Goal: Task Accomplishment & Management: Manage account settings

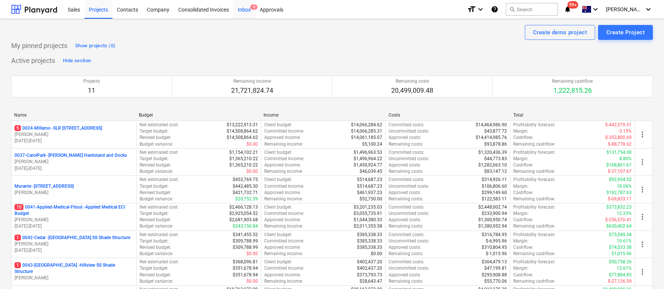
click at [242, 10] on div "Inbox 4" at bounding box center [244, 9] width 22 height 19
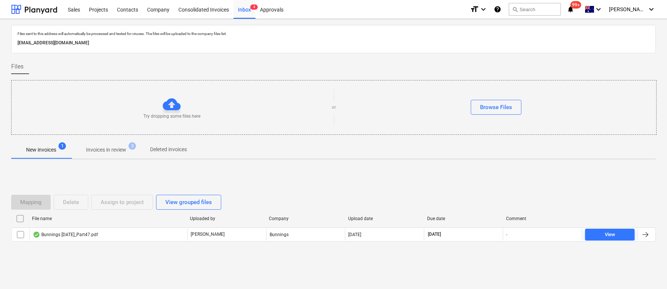
click at [120, 155] on span "Invoices in review 3" at bounding box center [106, 149] width 70 height 13
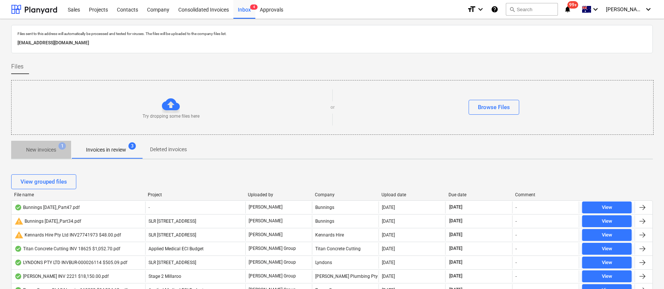
click at [44, 147] on p "New invoices" at bounding box center [41, 150] width 30 height 8
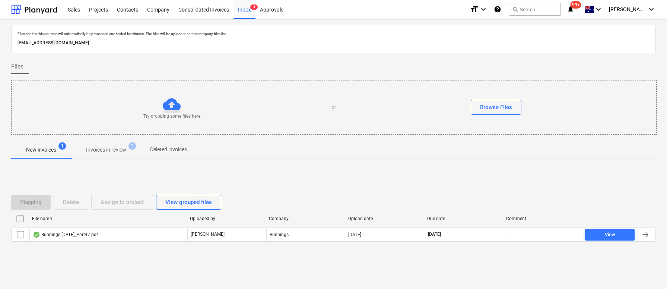
click at [123, 157] on button "Invoices in review 3" at bounding box center [106, 150] width 70 height 18
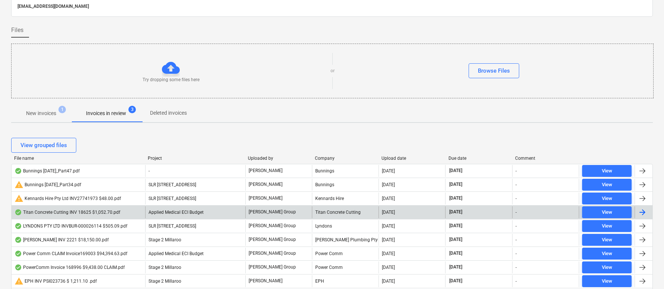
scroll to position [36, 0]
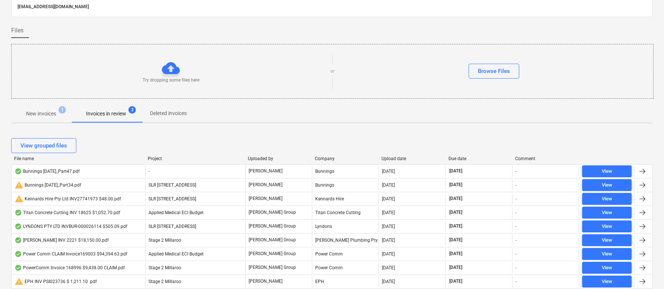
click at [392, 158] on div "Upload date" at bounding box center [412, 158] width 61 height 5
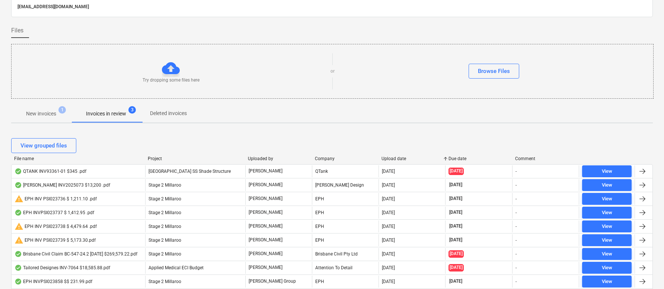
click at [392, 158] on div "Upload date" at bounding box center [412, 158] width 61 height 5
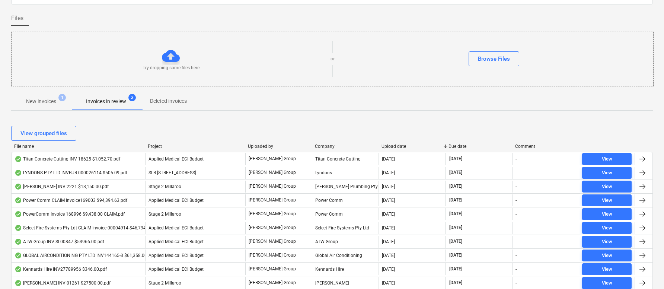
scroll to position [29, 0]
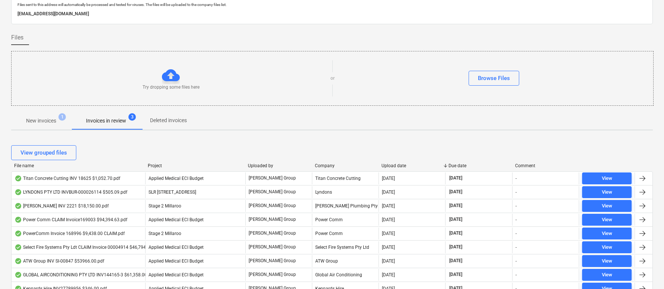
click at [465, 164] on div "Due date" at bounding box center [479, 165] width 61 height 5
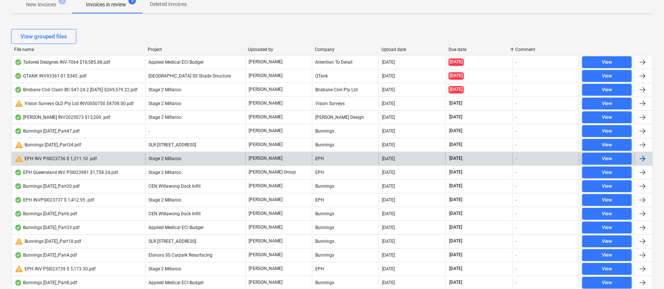
scroll to position [143, 0]
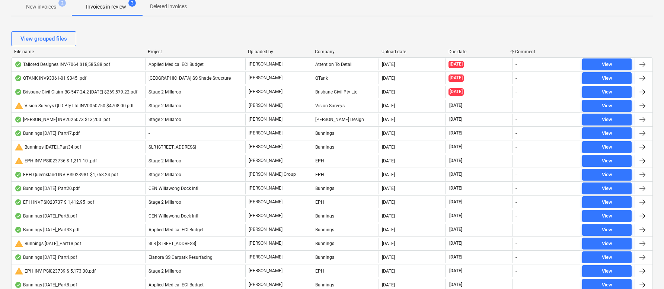
click at [397, 53] on div "Upload date" at bounding box center [412, 51] width 61 height 5
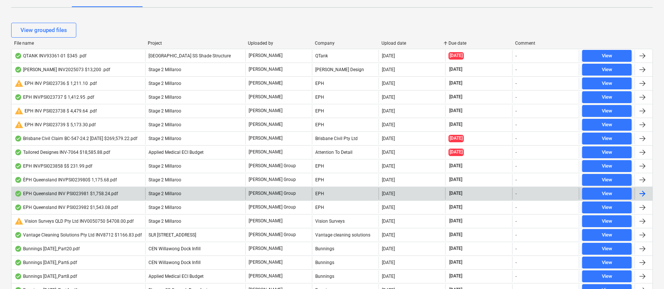
scroll to position [152, 0]
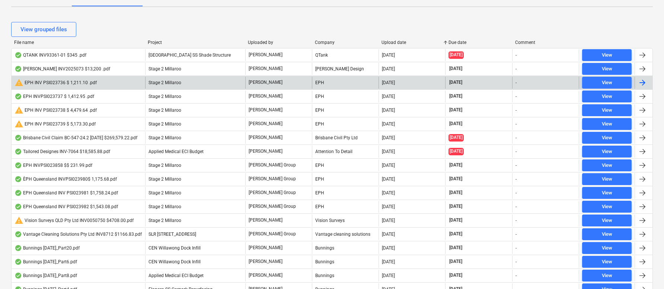
click at [78, 81] on div "warning EPH INV PSI023736 $ 1,211.10 .pdf" at bounding box center [56, 82] width 82 height 9
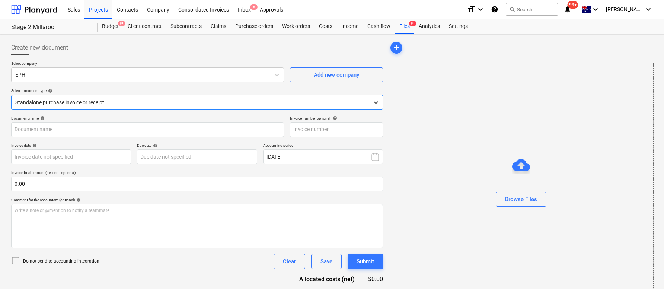
type input "PSI023736"
type input "[DATE]"
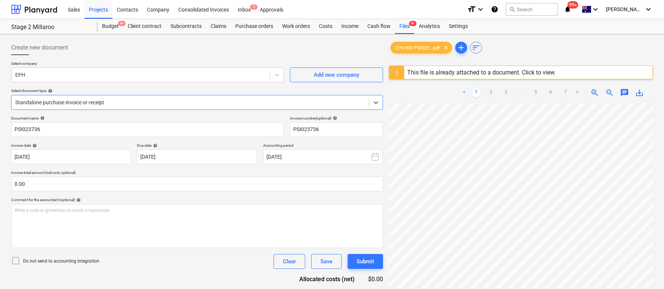
scroll to position [17, 7]
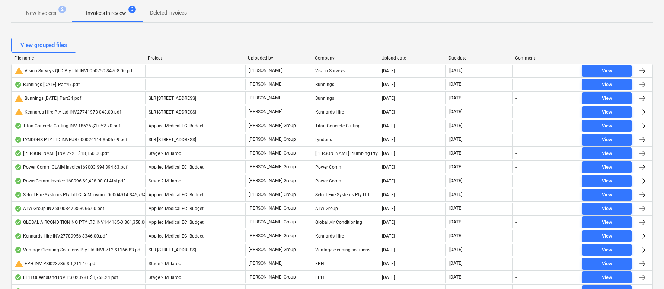
scroll to position [74, 0]
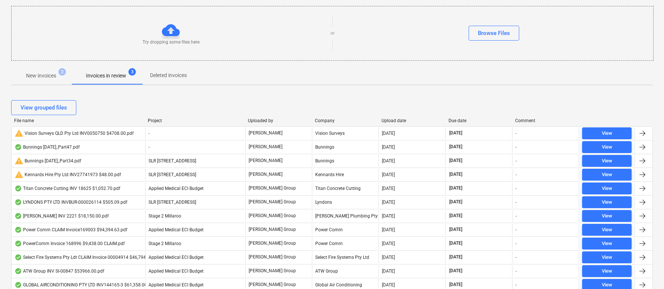
click at [391, 120] on div "Upload date" at bounding box center [412, 120] width 61 height 5
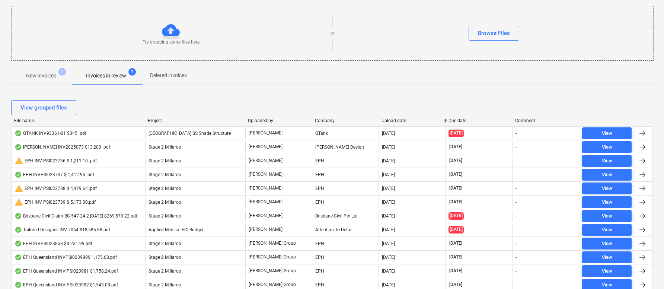
click at [392, 121] on div "Upload date" at bounding box center [412, 120] width 61 height 5
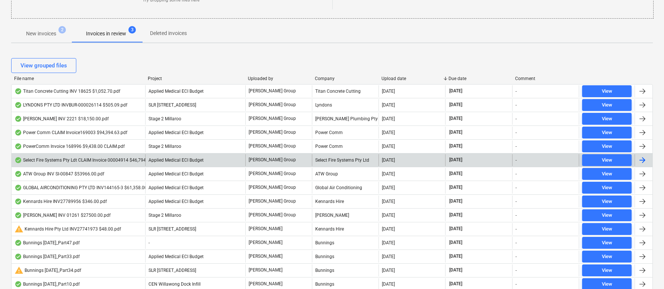
scroll to position [124, 0]
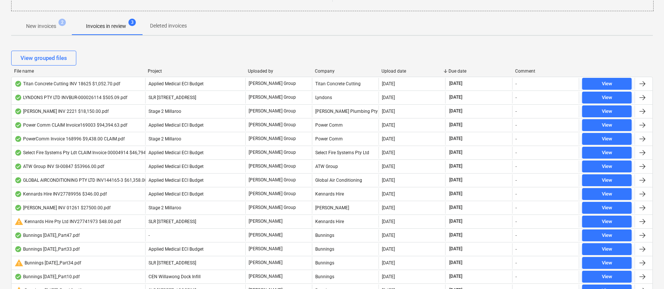
click at [461, 68] on div "View grouped files" at bounding box center [332, 58] width 642 height 21
click at [460, 71] on div "Due date" at bounding box center [479, 71] width 61 height 5
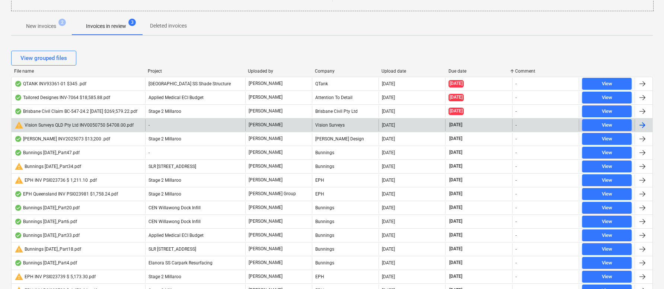
click at [102, 126] on div "warning Vision Surveys QLD Pty Ltd INV0050750 $4708.00.pdf" at bounding box center [74, 125] width 119 height 9
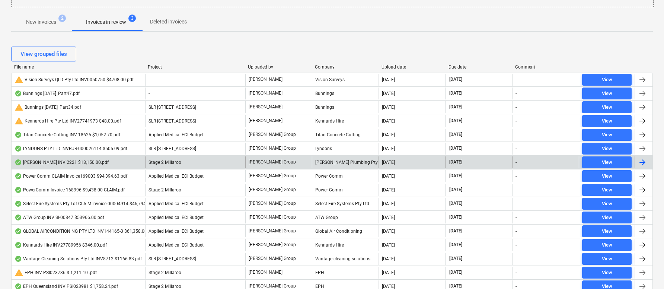
scroll to position [131, 0]
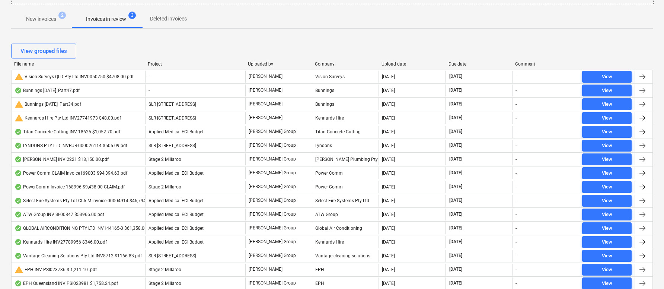
click at [458, 62] on div "Due date" at bounding box center [479, 63] width 61 height 5
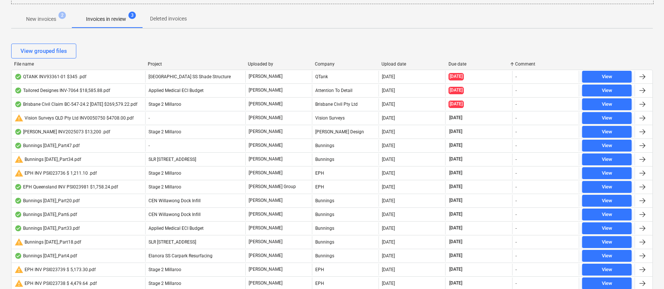
click at [458, 63] on div "Due date" at bounding box center [479, 63] width 61 height 5
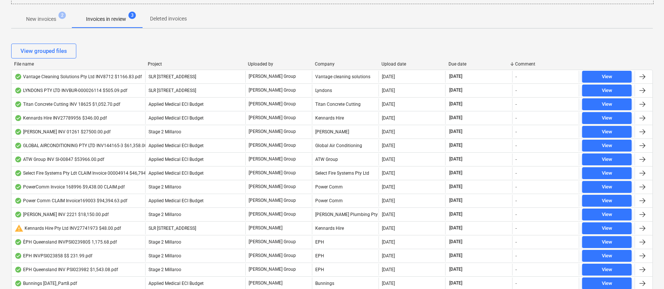
click at [459, 64] on div "Due date" at bounding box center [479, 63] width 61 height 5
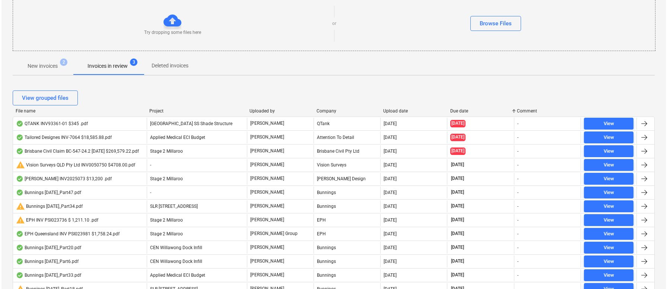
scroll to position [0, 0]
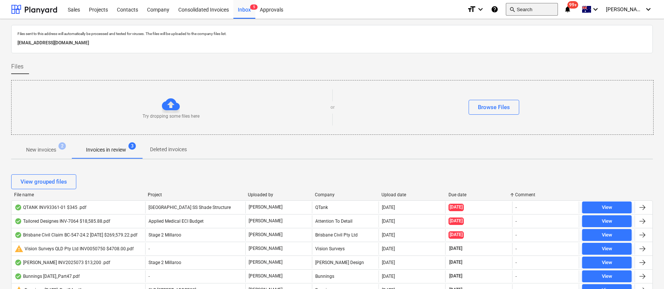
click at [515, 9] on span "search" at bounding box center [512, 9] width 6 height 6
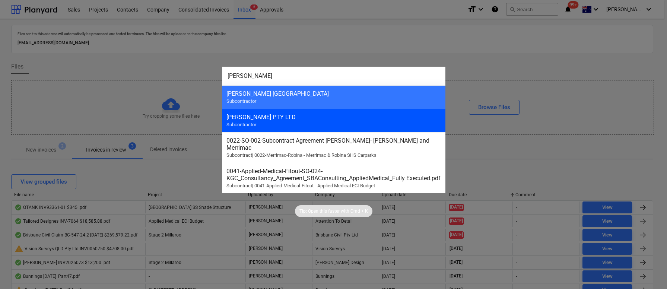
type input "[PERSON_NAME]"
click at [265, 116] on div "[PERSON_NAME] PTY LTD" at bounding box center [333, 117] width 214 height 7
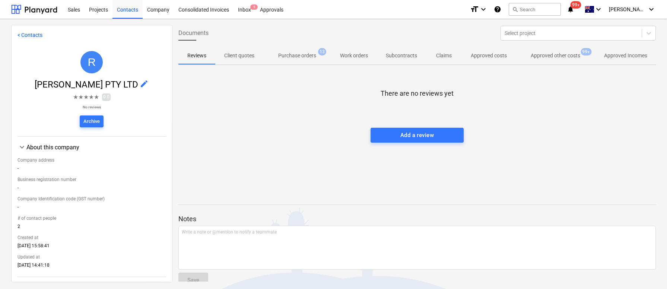
click at [572, 54] on p "Approved other costs" at bounding box center [556, 56] width 50 height 8
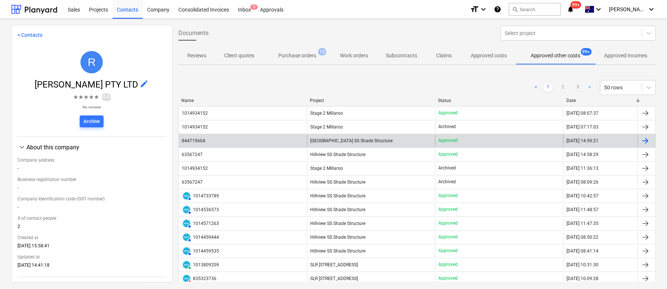
click at [200, 140] on div "844719604" at bounding box center [193, 140] width 23 height 5
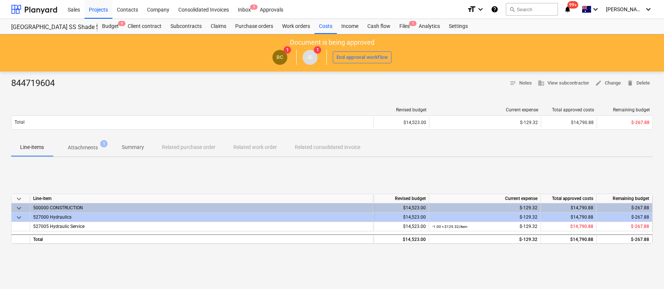
click at [535, 16] on div "search Search" at bounding box center [532, 9] width 52 height 18
click at [535, 12] on button "search Search" at bounding box center [532, 9] width 52 height 13
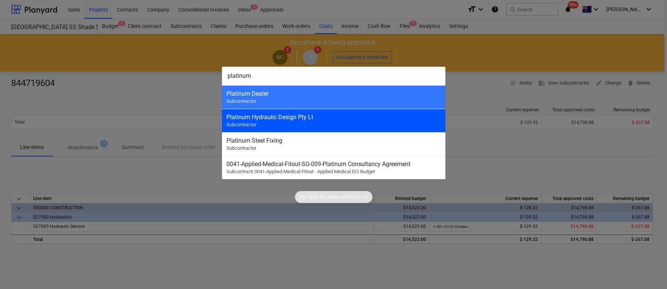
type input "platinum"
click at [365, 112] on div "Platinum Hydraulic Design Pty Lt Subcontractor" at bounding box center [333, 120] width 223 height 23
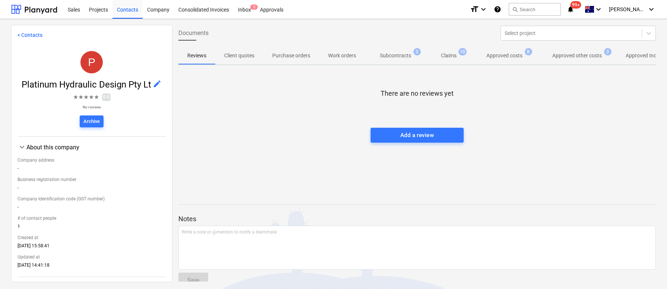
click at [579, 57] on p "Approved other costs" at bounding box center [577, 56] width 50 height 8
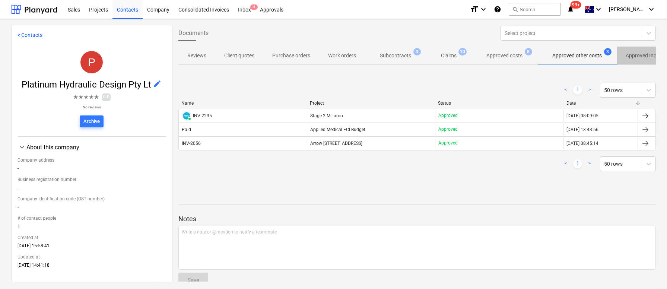
click at [632, 54] on p "Approved Incomes" at bounding box center [647, 56] width 43 height 8
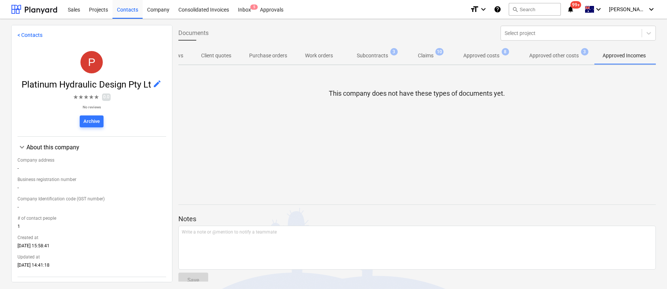
scroll to position [0, 25]
click at [485, 56] on p "Approved costs" at bounding box center [481, 56] width 36 height 8
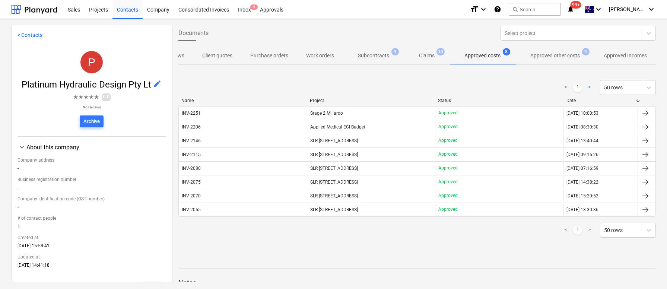
click at [196, 114] on div "INV-2251" at bounding box center [191, 113] width 19 height 5
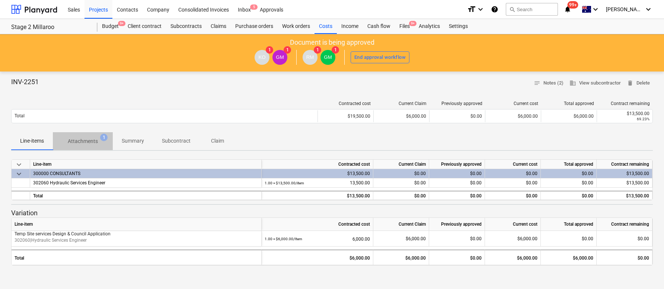
click at [76, 139] on p "Attachments" at bounding box center [83, 141] width 30 height 8
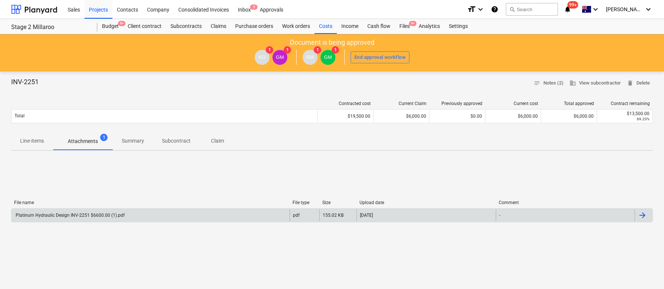
click at [71, 216] on div "Platinum Hydraulic Design INV-2251 $6600.00 (1).pdf" at bounding box center [70, 215] width 110 height 5
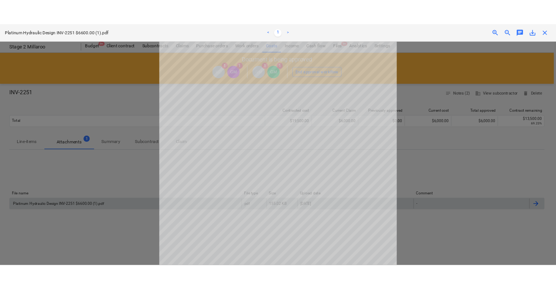
scroll to position [12, 0]
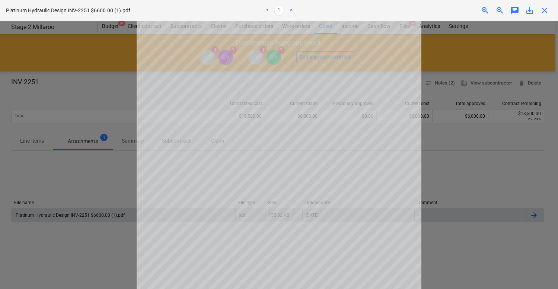
click at [543, 7] on span "close" at bounding box center [544, 10] width 9 height 9
